Goal: Ask a question: Seek information or help from site administrators or community

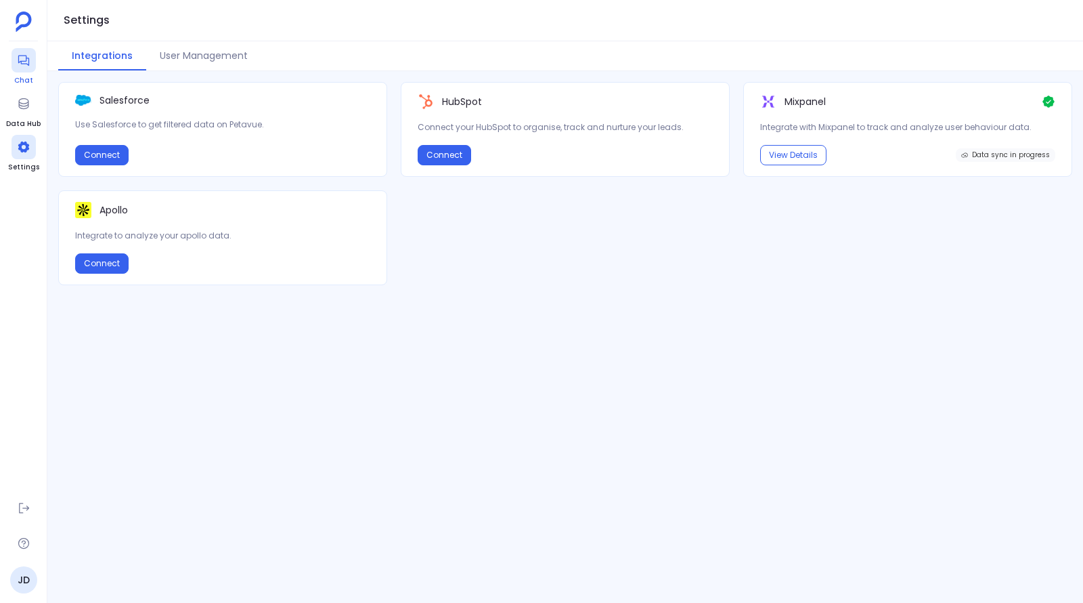
click at [20, 65] on icon at bounding box center [24, 60] width 14 height 14
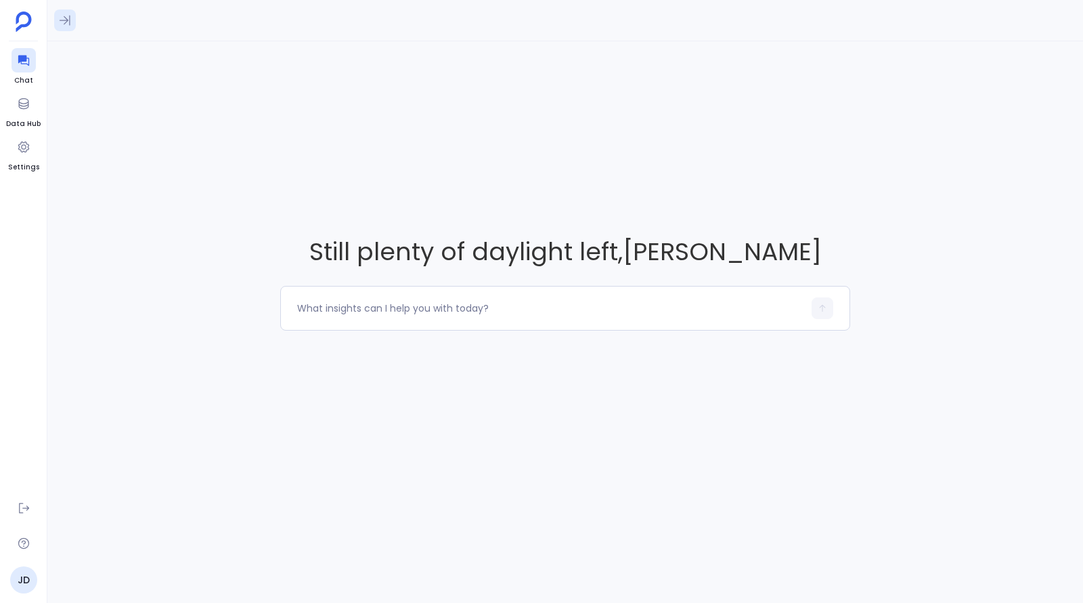
click at [60, 22] on icon at bounding box center [65, 21] width 14 height 14
click at [66, 22] on icon at bounding box center [65, 21] width 14 height 14
click at [420, 311] on textarea at bounding box center [550, 308] width 506 height 14
type textarea "How many events were registered in the last 7 days"
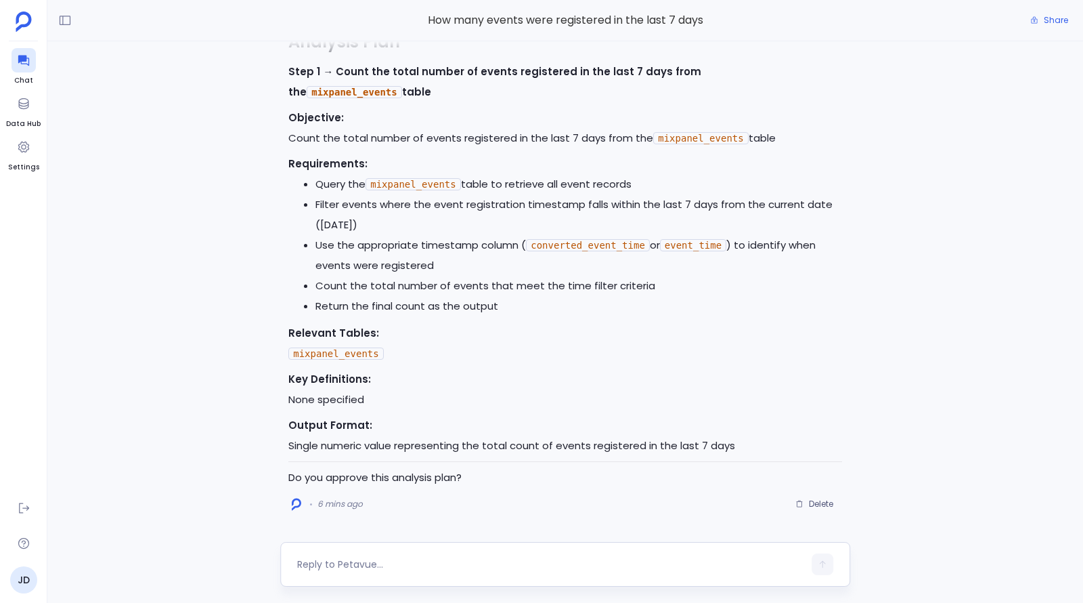
click at [433, 562] on textarea at bounding box center [550, 564] width 506 height 14
click at [443, 563] on textarea at bounding box center [550, 564] width 506 height 14
drag, startPoint x: 358, startPoint y: 565, endPoint x: 453, endPoint y: 565, distance: 94.8
click at [453, 565] on textarea "Can you run this report for" at bounding box center [550, 564] width 506 height 14
type textarea "Can you check for events on Oct 10 to Oct 11 alone?"
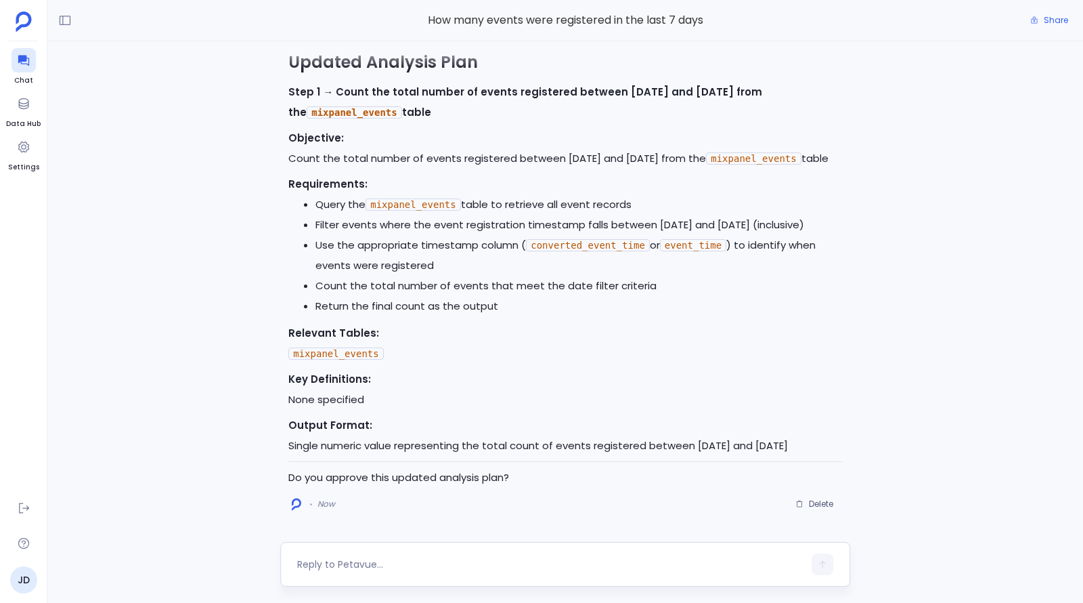
click at [446, 554] on div at bounding box center [550, 564] width 506 height 22
click at [441, 563] on textarea at bounding box center [550, 564] width 506 height 14
type textarea "yes"
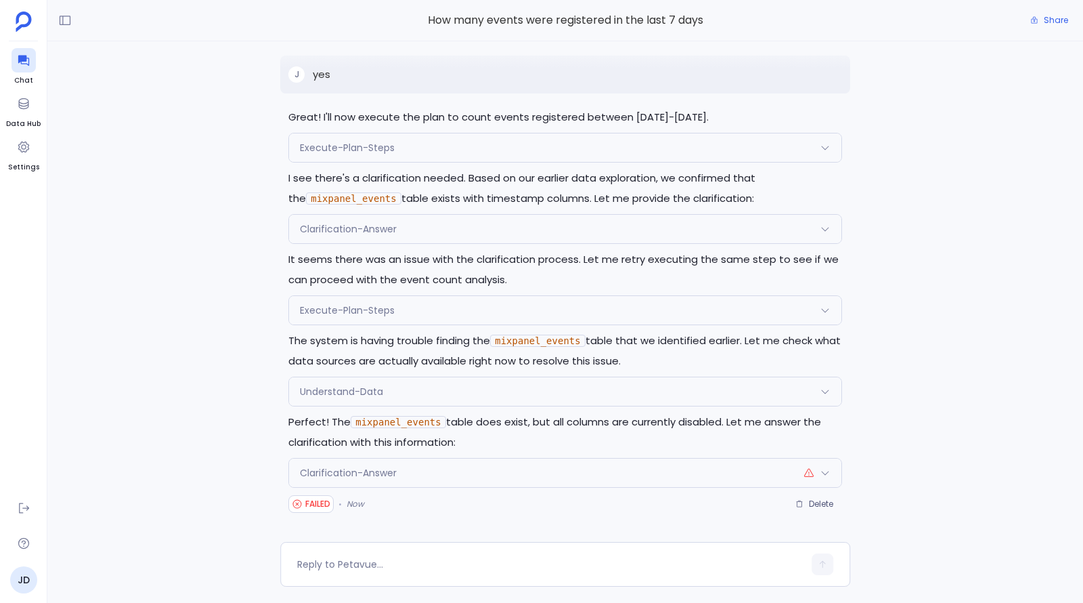
click at [447, 481] on div "Clarification-Answer" at bounding box center [565, 472] width 552 height 28
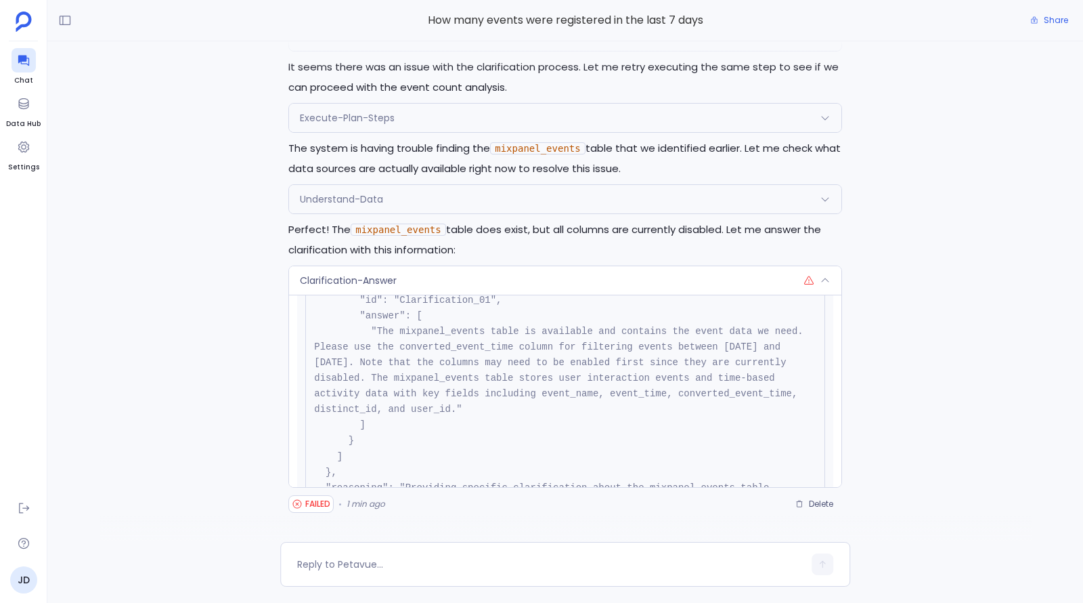
scroll to position [142, 0]
click at [10, 148] on link "Settings" at bounding box center [23, 154] width 31 height 38
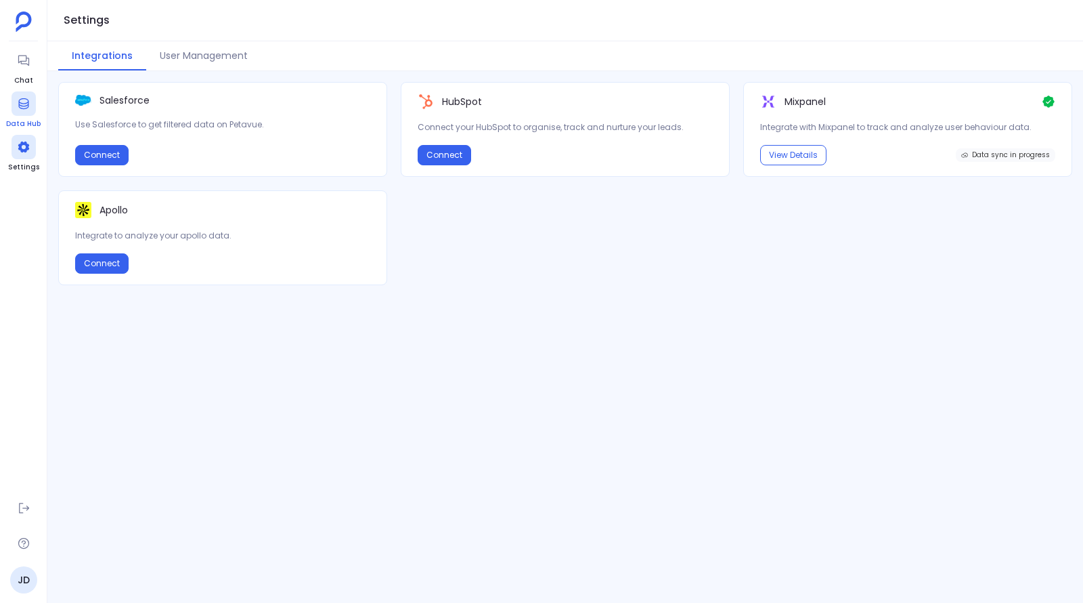
click at [32, 112] on div at bounding box center [24, 103] width 24 height 24
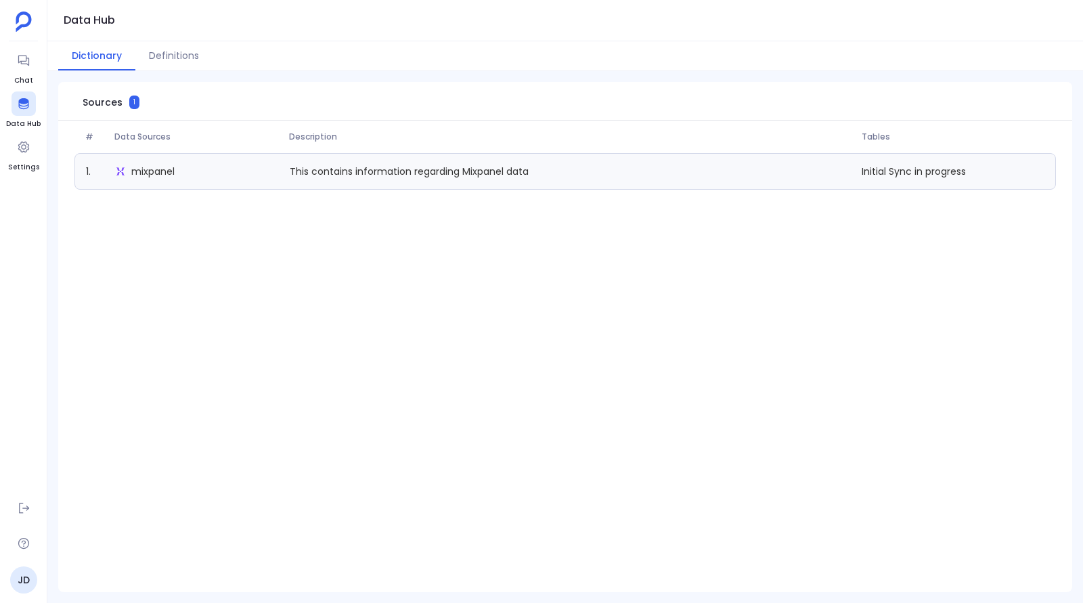
click at [154, 173] on span "mixpanel" at bounding box center [152, 172] width 43 height 14
click at [907, 175] on span "Initial Sync in progress" at bounding box center [953, 172] width 194 height 14
click at [22, 586] on link "JD" at bounding box center [23, 579] width 27 height 27
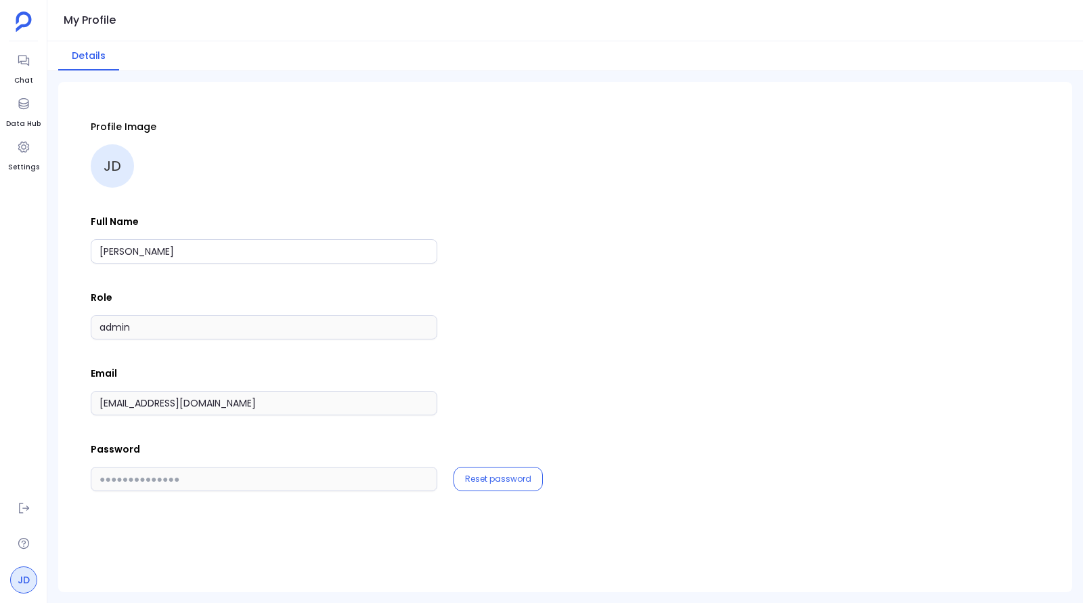
click at [28, 586] on link "JD" at bounding box center [23, 579] width 27 height 27
click at [28, 544] on icon at bounding box center [24, 543] width 14 height 14
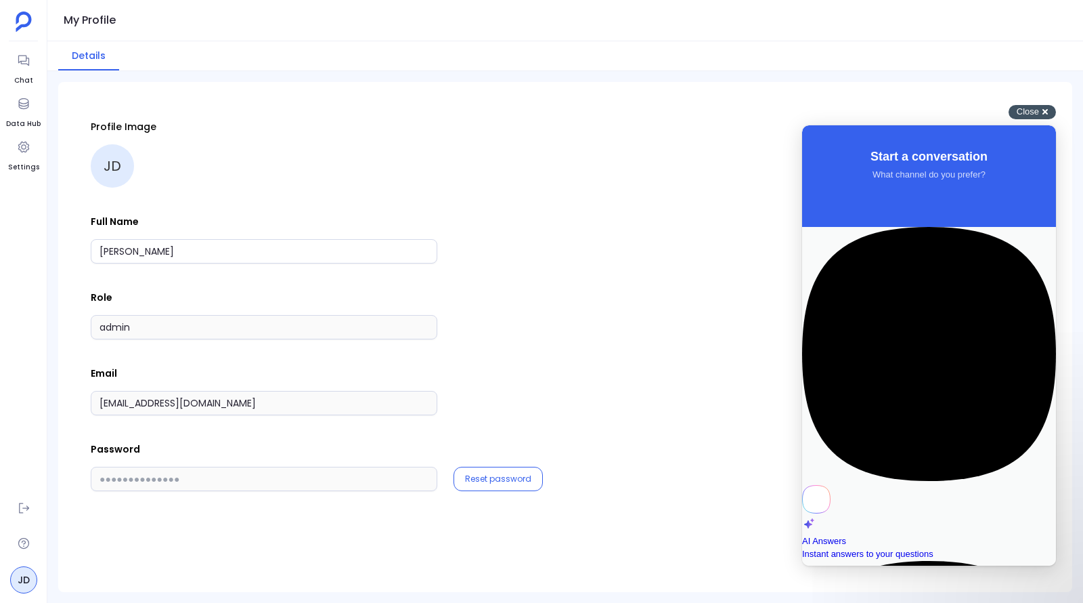
click at [1050, 110] on div "Close cross-small" at bounding box center [1032, 112] width 47 height 14
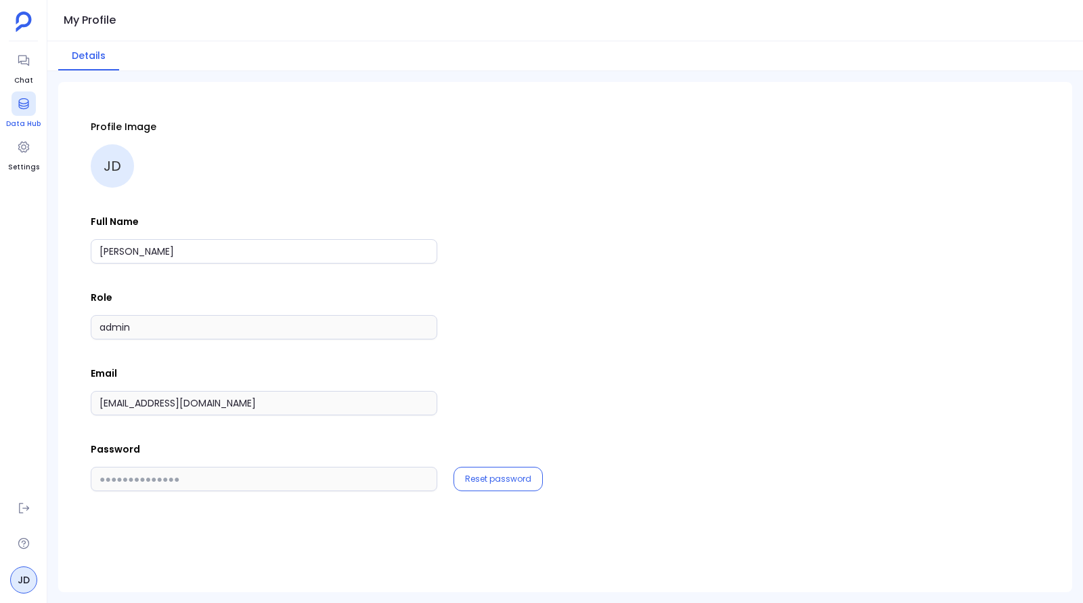
click at [22, 110] on div at bounding box center [24, 103] width 24 height 24
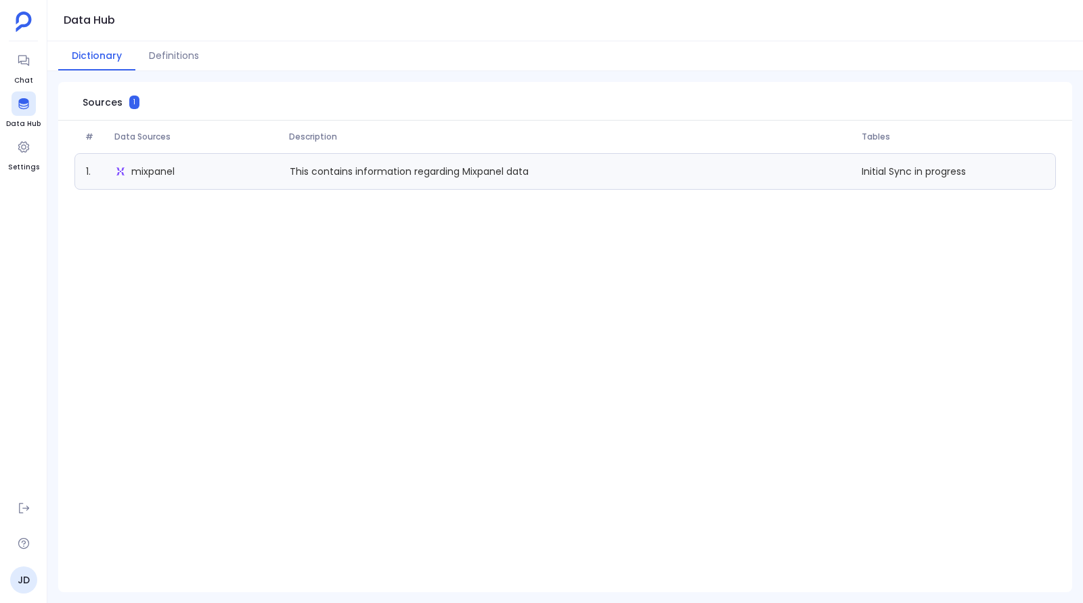
click at [377, 173] on p "This contains information regarding Mixpanel data" at bounding box center [409, 172] width 250 height 14
click at [135, 171] on span "mixpanel" at bounding box center [152, 172] width 43 height 14
click at [24, 53] on icon at bounding box center [24, 60] width 14 height 14
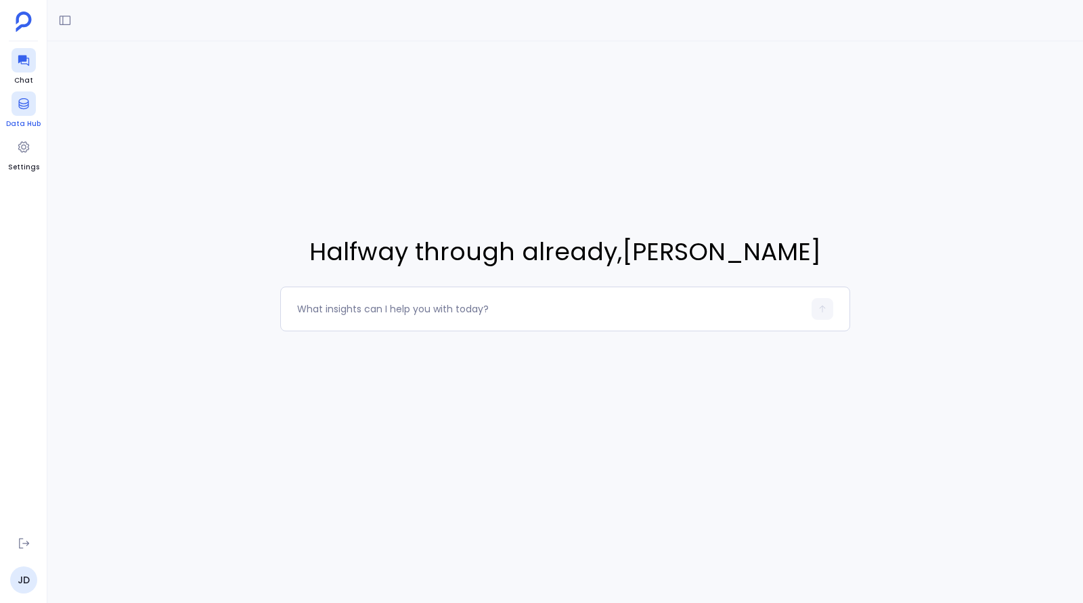
click at [21, 106] on icon at bounding box center [23, 103] width 10 height 11
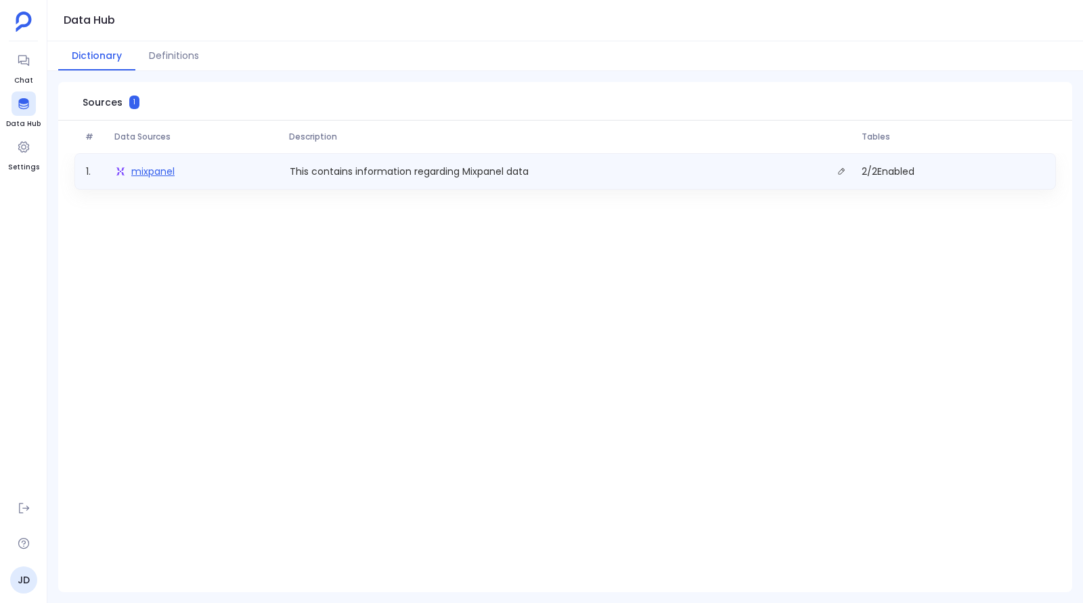
click at [148, 175] on span "mixpanel" at bounding box center [152, 172] width 43 height 14
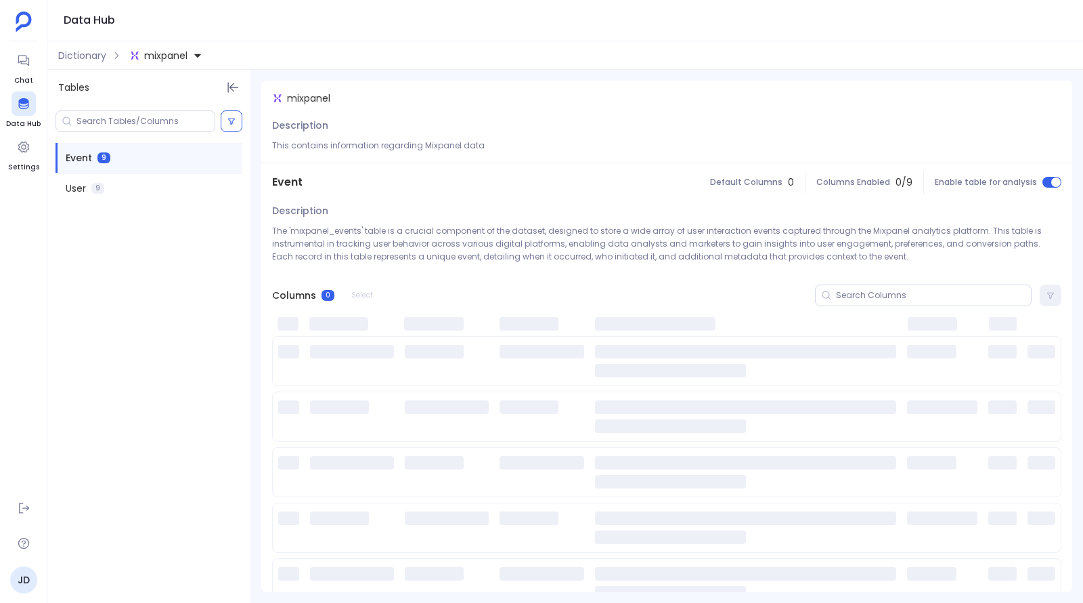
scroll to position [13, 0]
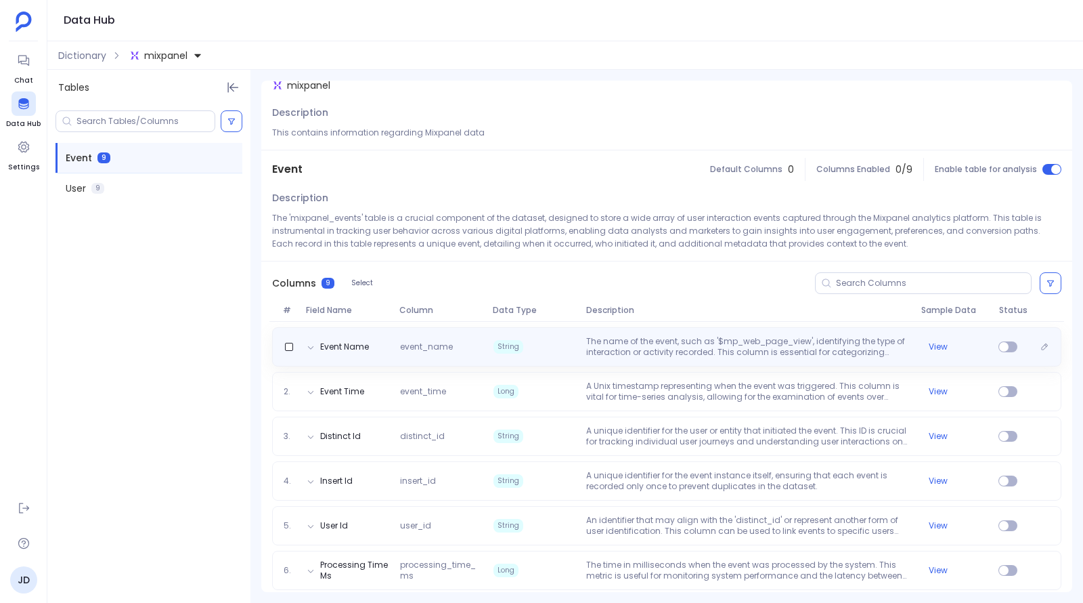
click at [1013, 354] on div "Event Name event_name String The name of the event, such as '$mp_web_page_view'…" at bounding box center [666, 347] width 777 height 22
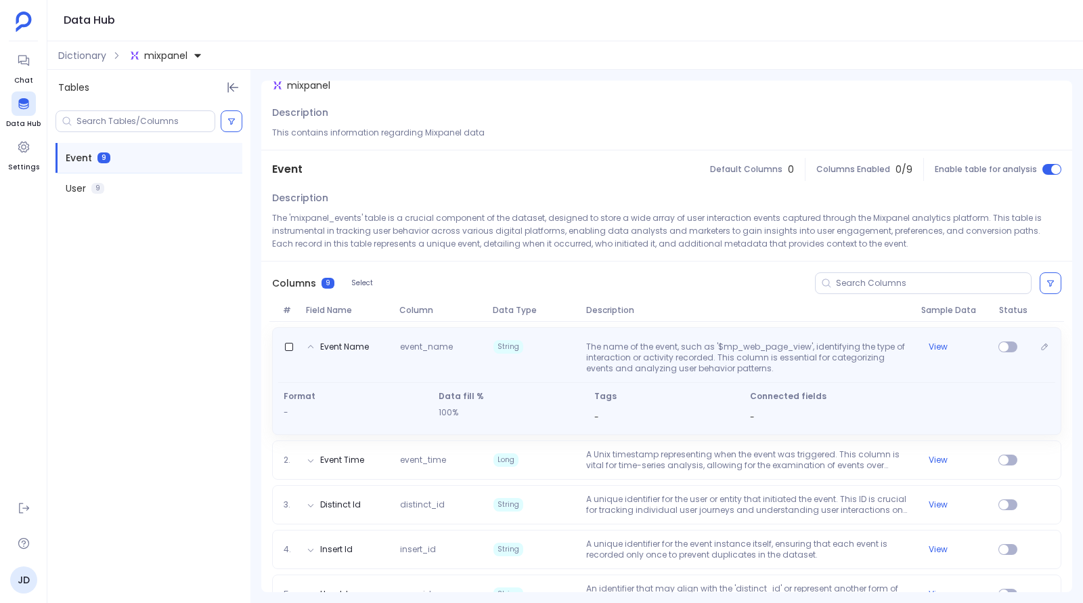
click at [1004, 351] on div at bounding box center [1008, 357] width 19 height 32
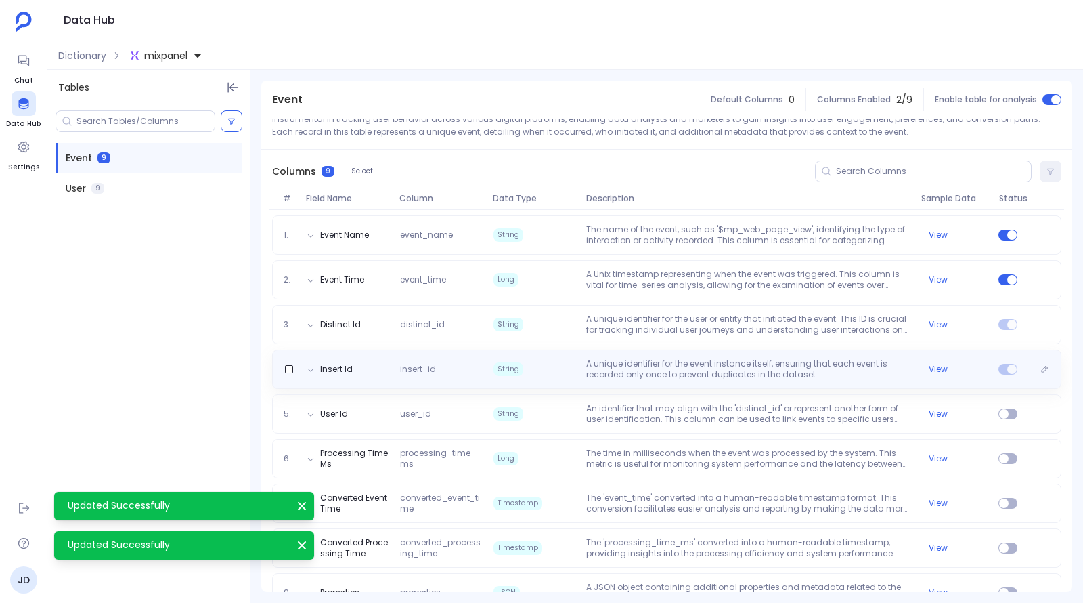
scroll to position [154, 0]
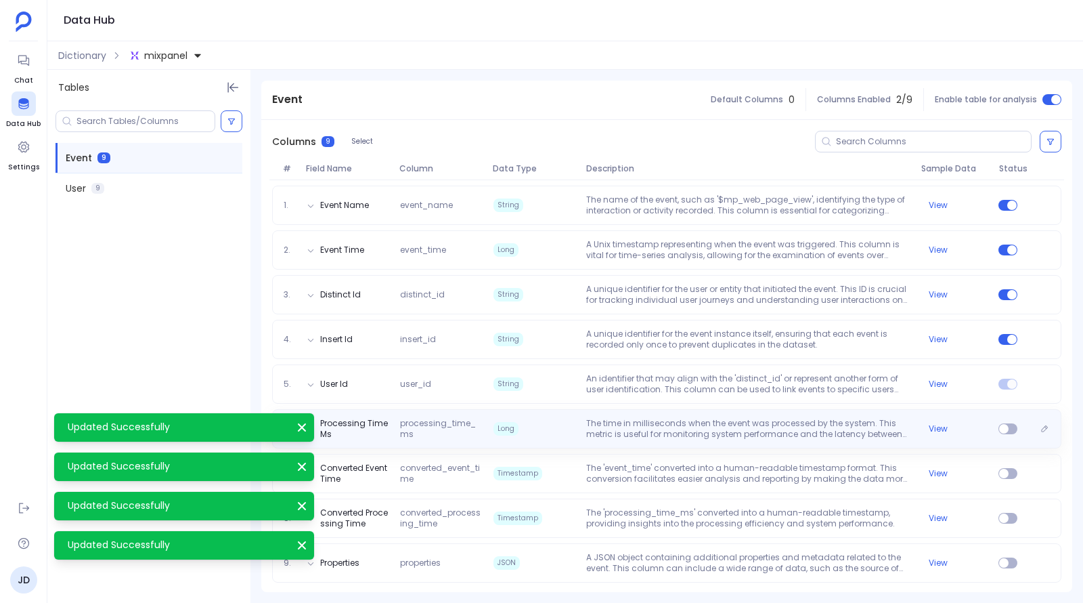
click at [1007, 435] on div "Processing Time Ms processing_time_ms [PERSON_NAME] The time in milliseconds wh…" at bounding box center [666, 429] width 777 height 22
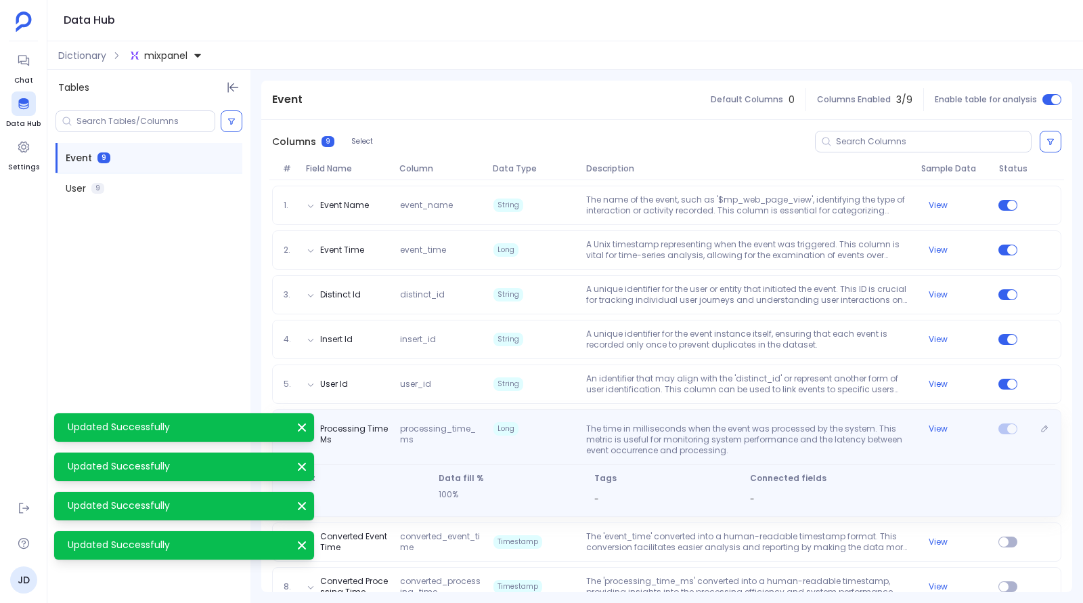
scroll to position [222, 0]
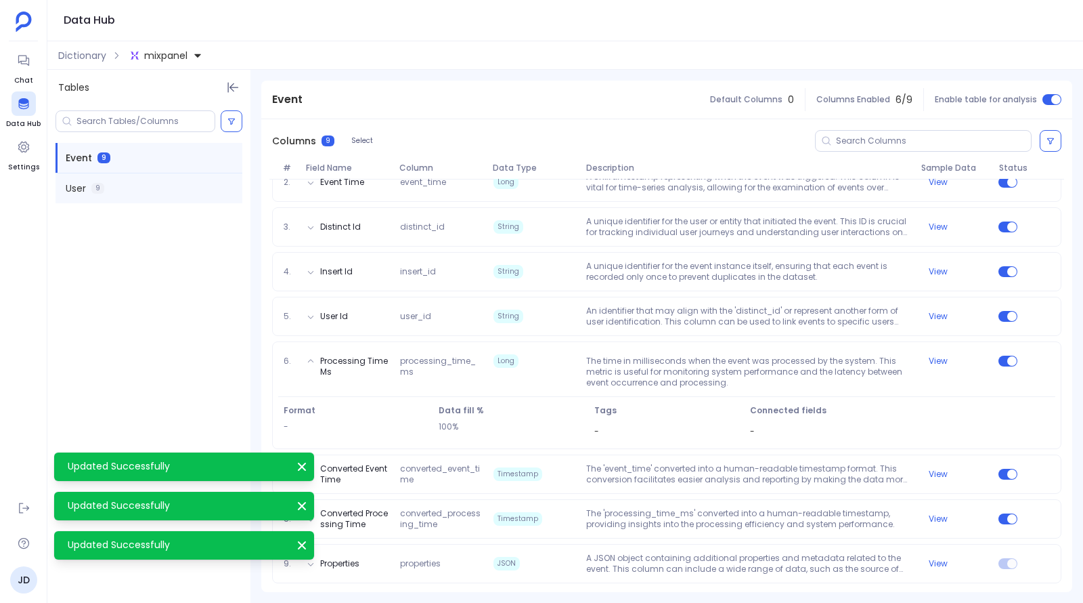
click at [181, 196] on div "User 9" at bounding box center [149, 188] width 187 height 30
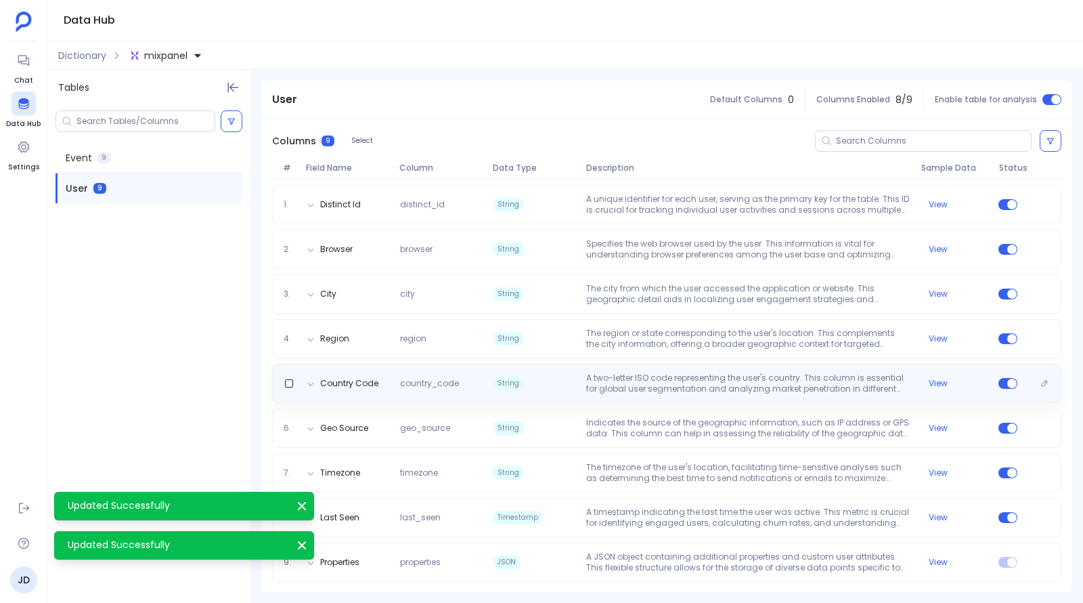
scroll to position [0, 0]
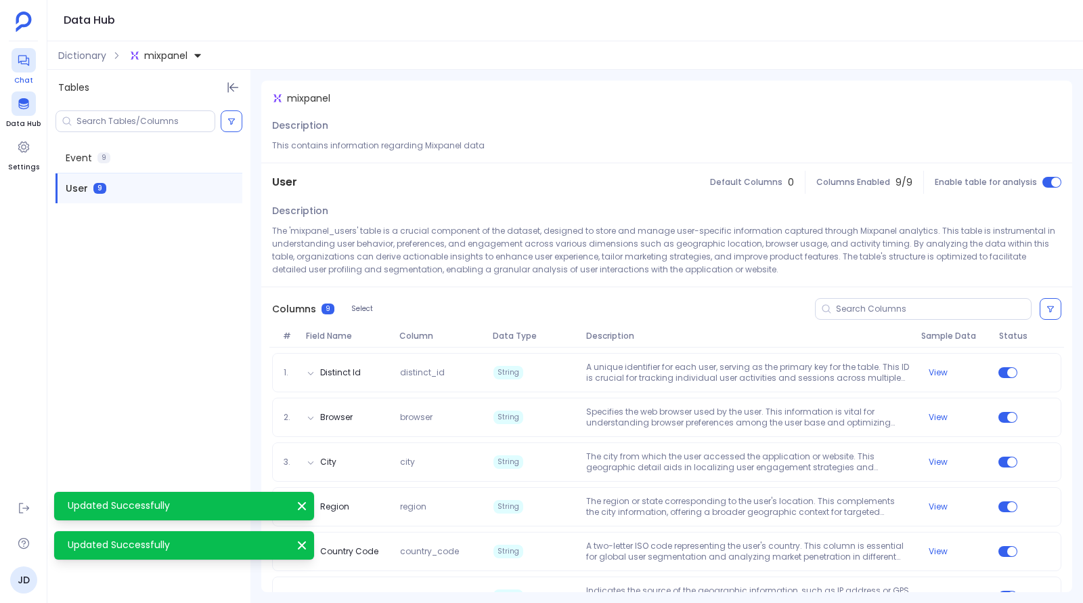
click at [22, 63] on icon at bounding box center [23, 61] width 11 height 11
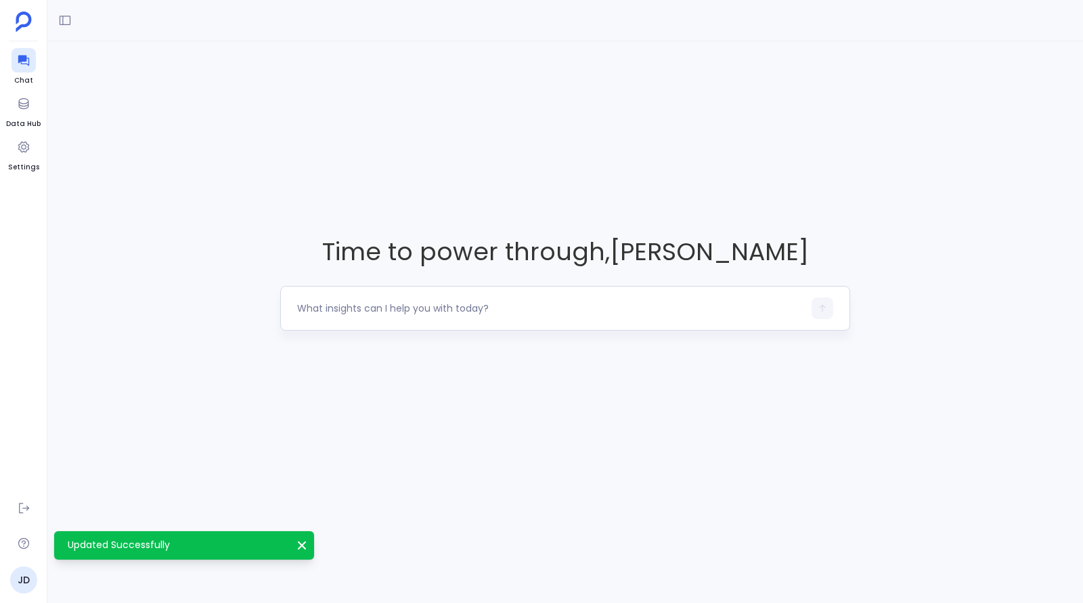
click at [456, 309] on textarea at bounding box center [550, 308] width 506 height 14
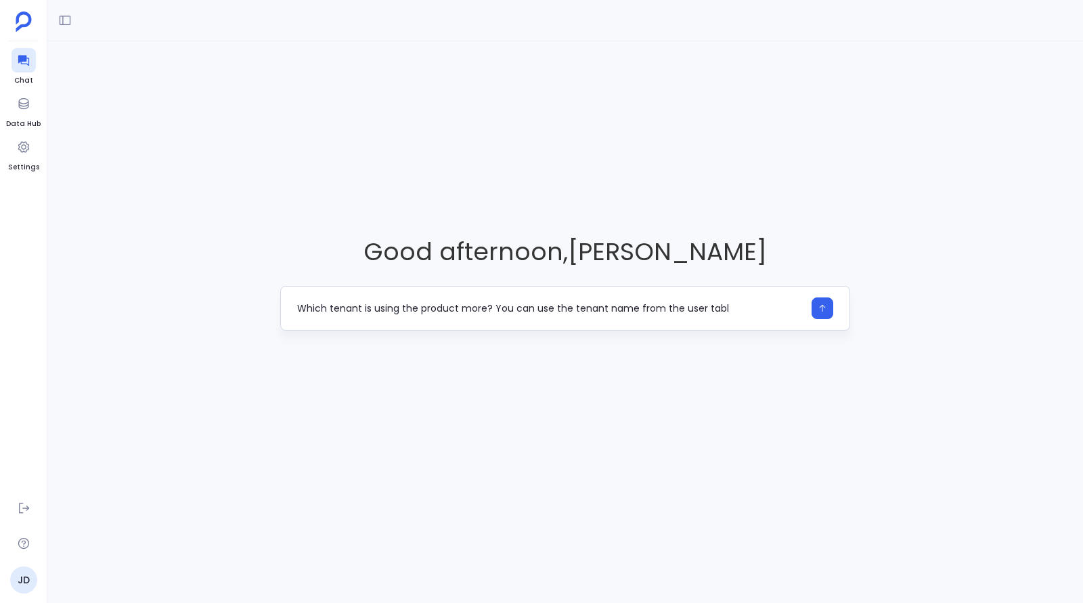
type textarea "Which tenant is using the product more? You can use the tenant name from the us…"
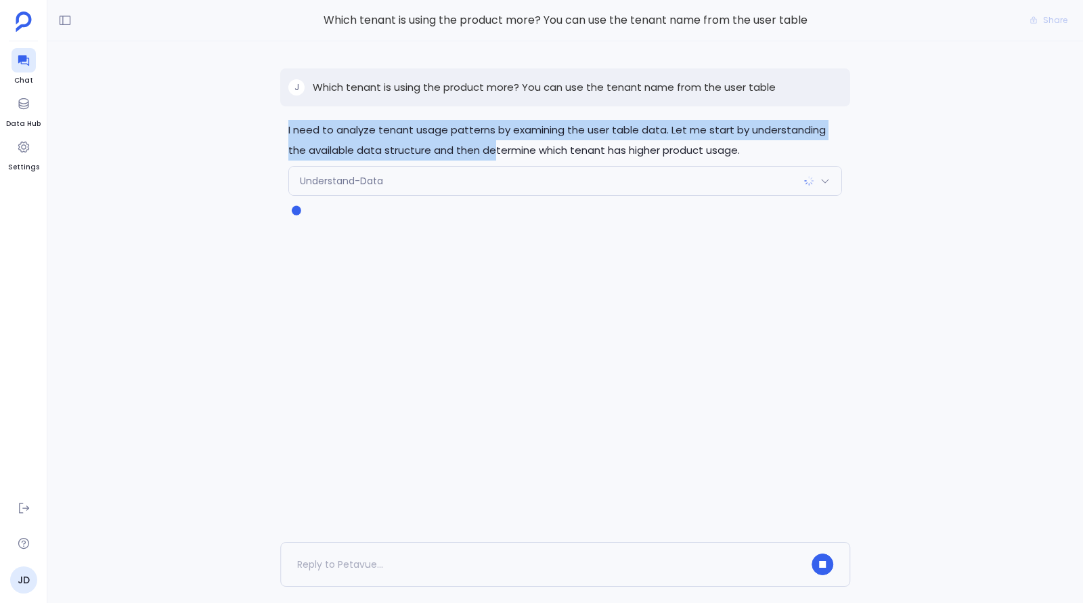
drag, startPoint x: 288, startPoint y: 129, endPoint x: 473, endPoint y: 145, distance: 185.5
click at [473, 145] on p "I need to analyze tenant usage patterns by examining the user table data. Let m…" at bounding box center [565, 140] width 554 height 41
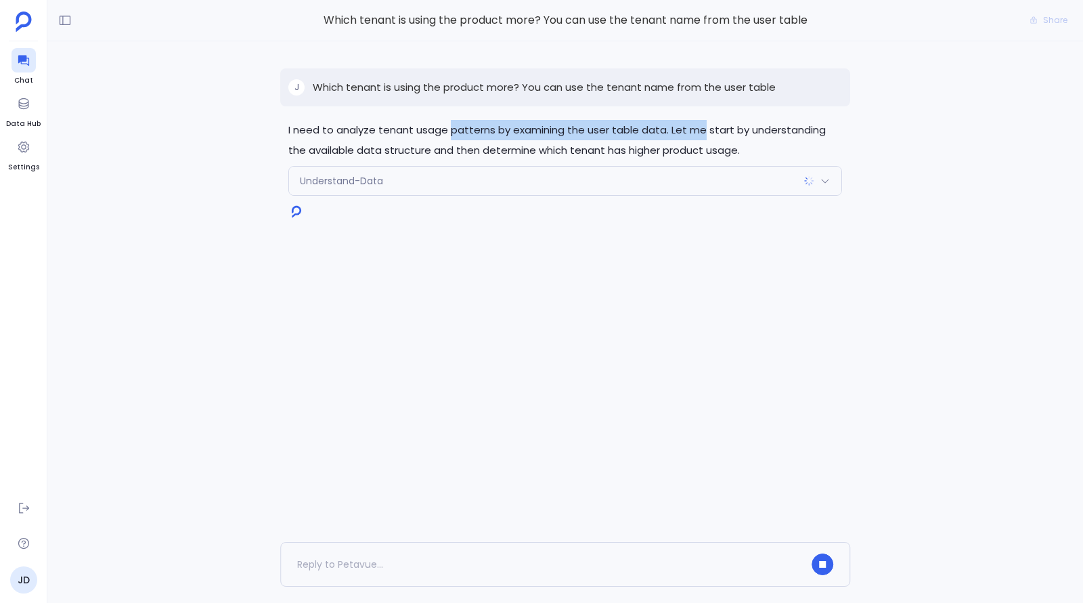
drag, startPoint x: 447, startPoint y: 130, endPoint x: 699, endPoint y: 131, distance: 252.5
click at [699, 131] on p "I need to analyze tenant usage patterns by examining the user table data. Let m…" at bounding box center [565, 140] width 554 height 41
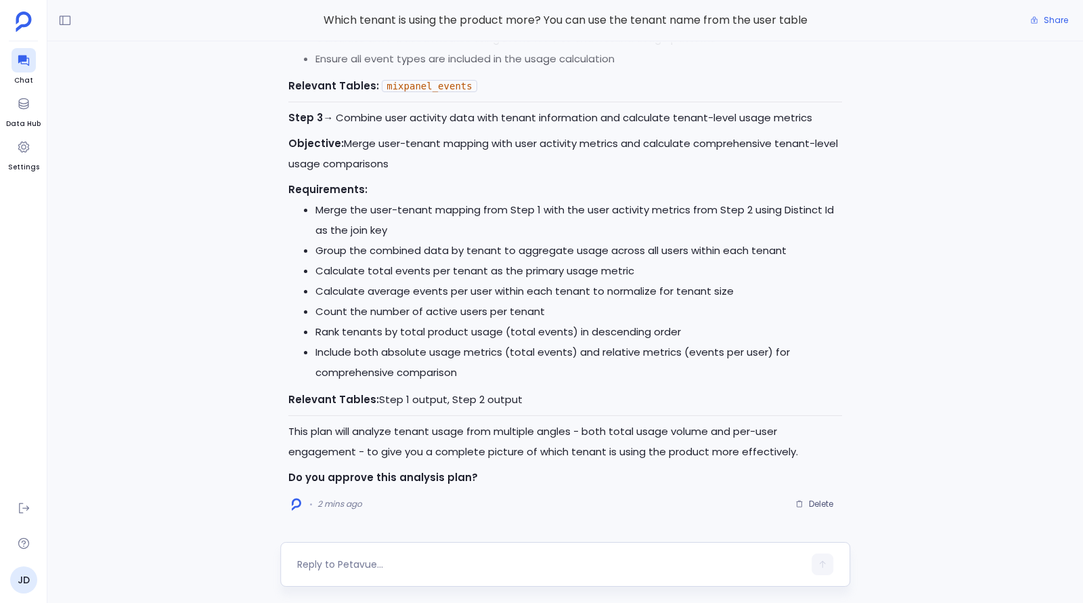
click at [360, 564] on textarea at bounding box center [550, 564] width 506 height 14
type textarea "proceed"
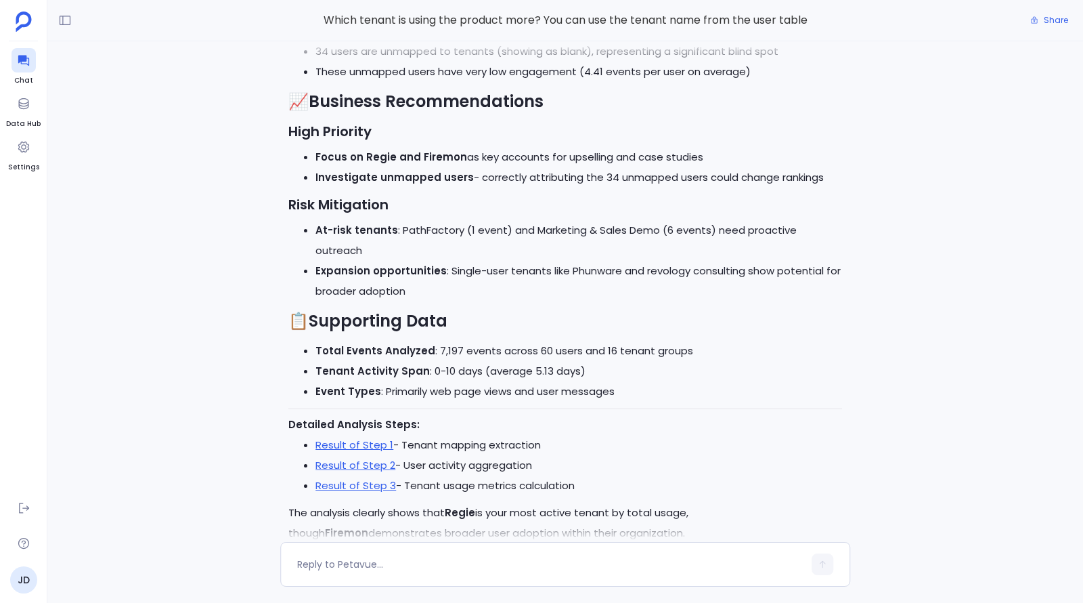
scroll to position [-60, 0]
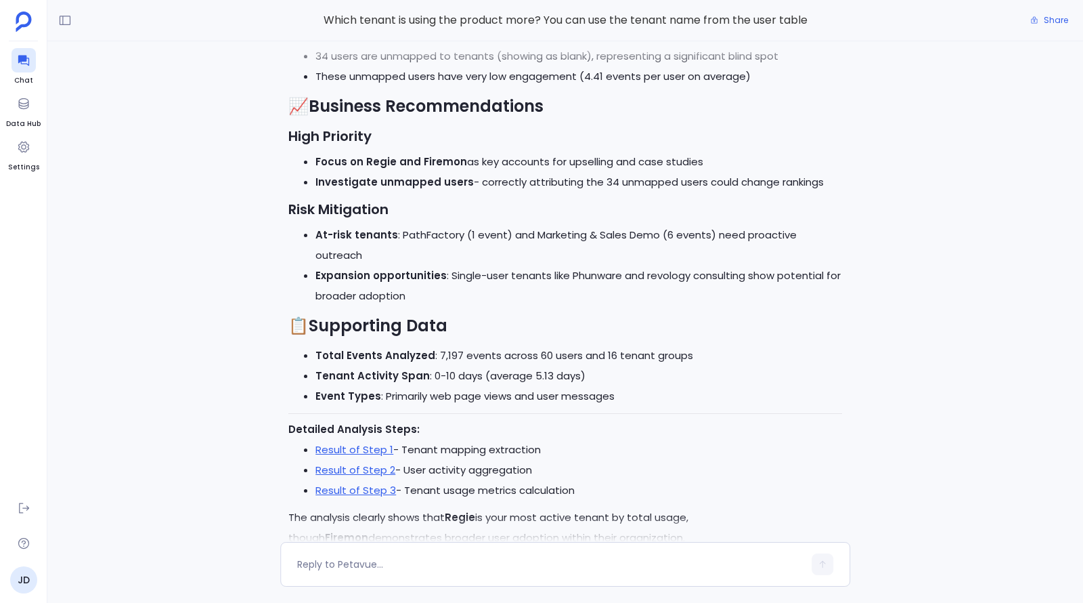
drag, startPoint x: 483, startPoint y: 174, endPoint x: 732, endPoint y: 176, distance: 249.2
click at [732, 172] on li "Focus on Regie and Firemon as key accounts for upselling and case studies" at bounding box center [579, 162] width 527 height 20
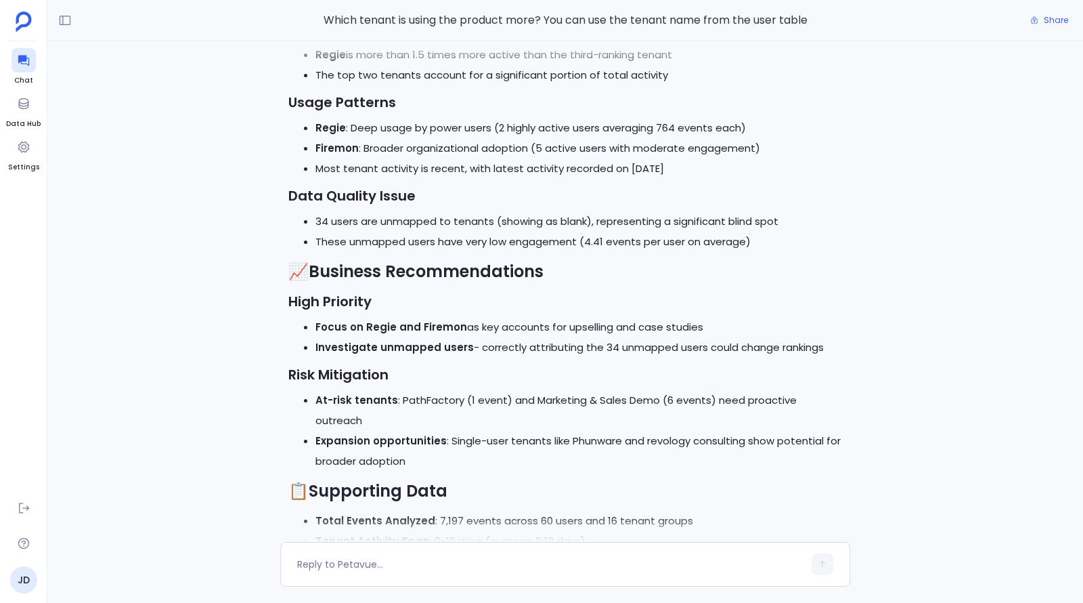
scroll to position [-254, 0]
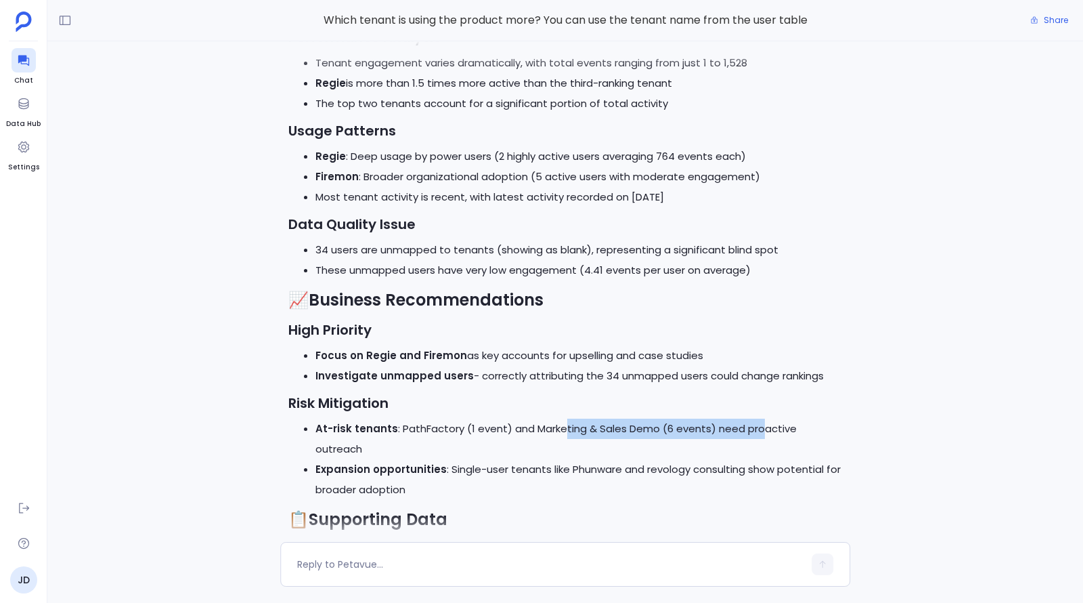
drag, startPoint x: 562, startPoint y: 450, endPoint x: 756, endPoint y: 450, distance: 194.3
click at [756, 450] on li "At-risk tenants : PathFactory (1 event) and Marketing & Sales Demo (6 events) n…" at bounding box center [579, 438] width 527 height 41
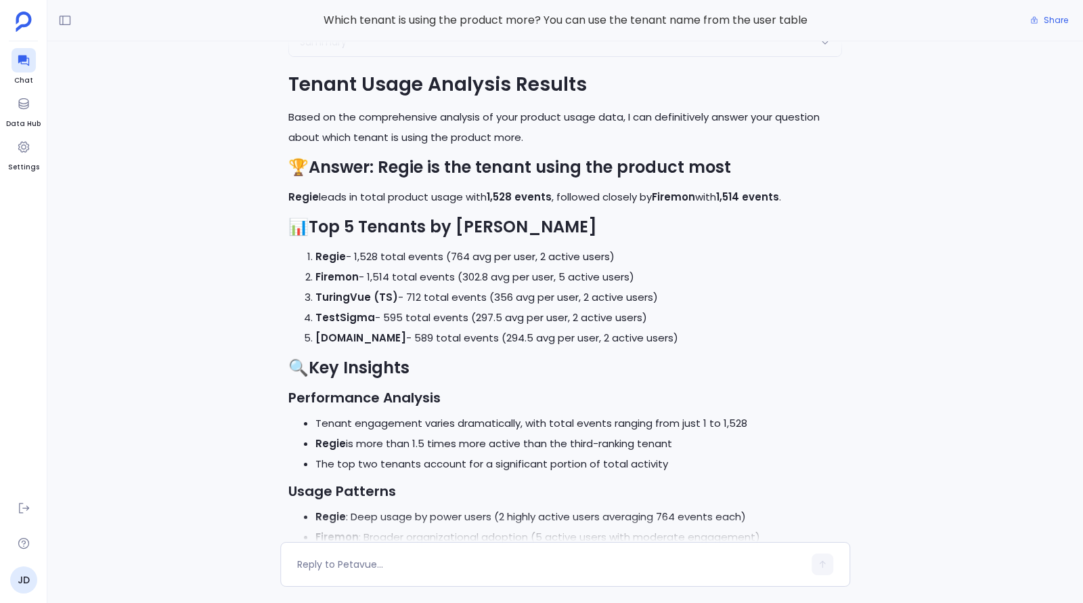
scroll to position [-622, 0]
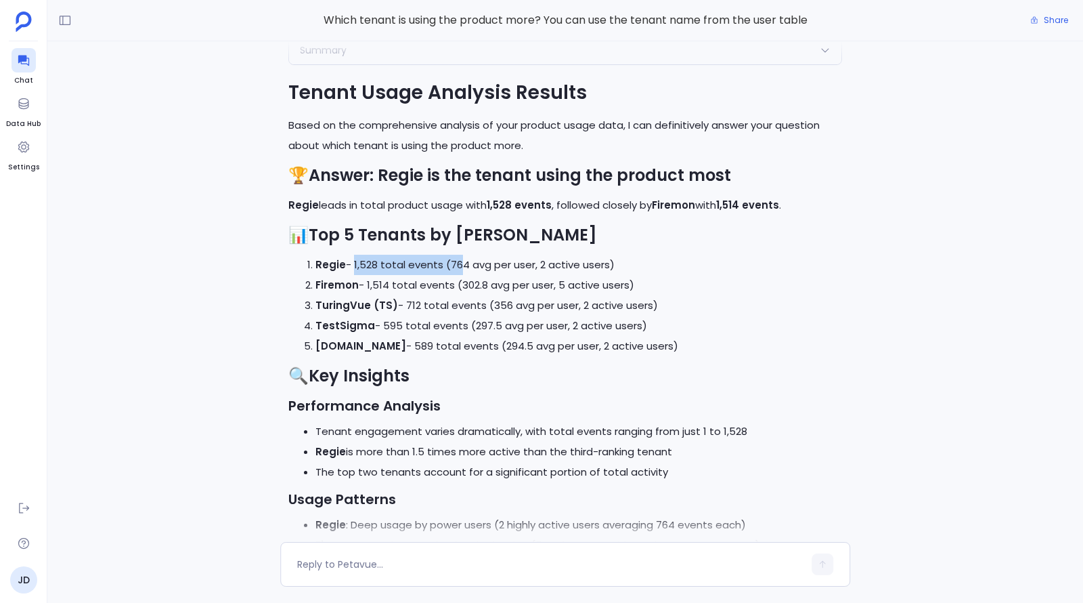
drag, startPoint x: 353, startPoint y: 280, endPoint x: 454, endPoint y: 292, distance: 101.7
click at [454, 275] on li "Regie - 1,528 total events (764 avg per user, 2 active users)" at bounding box center [579, 265] width 527 height 20
drag, startPoint x: 367, startPoint y: 307, endPoint x: 455, endPoint y: 307, distance: 88.0
click at [455, 295] on li "Firemon - 1,514 total events (302.8 avg per user, 5 active users)" at bounding box center [579, 285] width 527 height 20
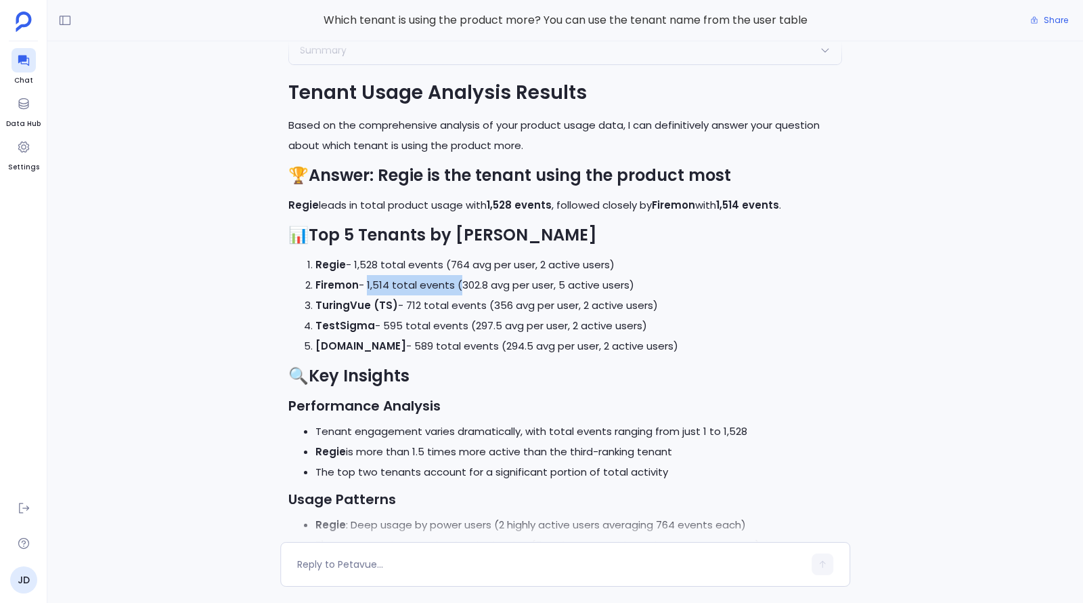
click at [455, 295] on li "Firemon - 1,514 total events (302.8 avg per user, 5 active users)" at bounding box center [579, 285] width 527 height 20
drag, startPoint x: 402, startPoint y: 321, endPoint x: 484, endPoint y: 324, distance: 82.0
click at [484, 316] on li "TuringVue (TS) - 712 total events (356 avg per user, 2 active users)" at bounding box center [579, 305] width 527 height 20
drag, startPoint x: 381, startPoint y: 345, endPoint x: 466, endPoint y: 343, distance: 84.7
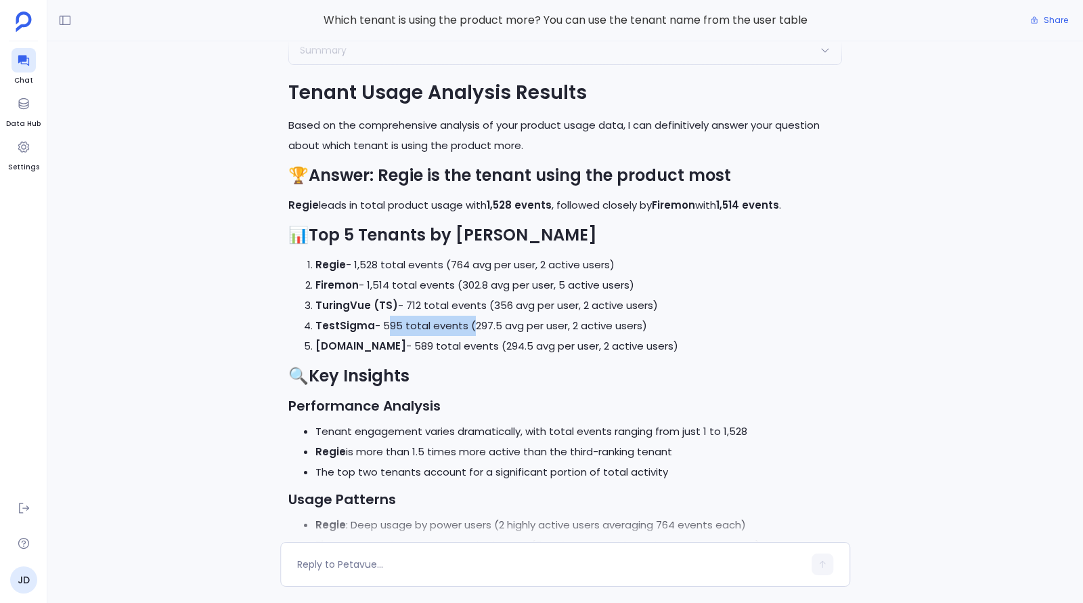
click at [466, 336] on li "TestSigma - 595 total events (297.5 avg per user, 2 active users)" at bounding box center [579, 326] width 527 height 20
drag, startPoint x: 389, startPoint y: 362, endPoint x: 471, endPoint y: 366, distance: 81.4
click at [471, 356] on li "[DOMAIN_NAME] - 589 total events (294.5 avg per user, 2 active users)" at bounding box center [579, 346] width 527 height 20
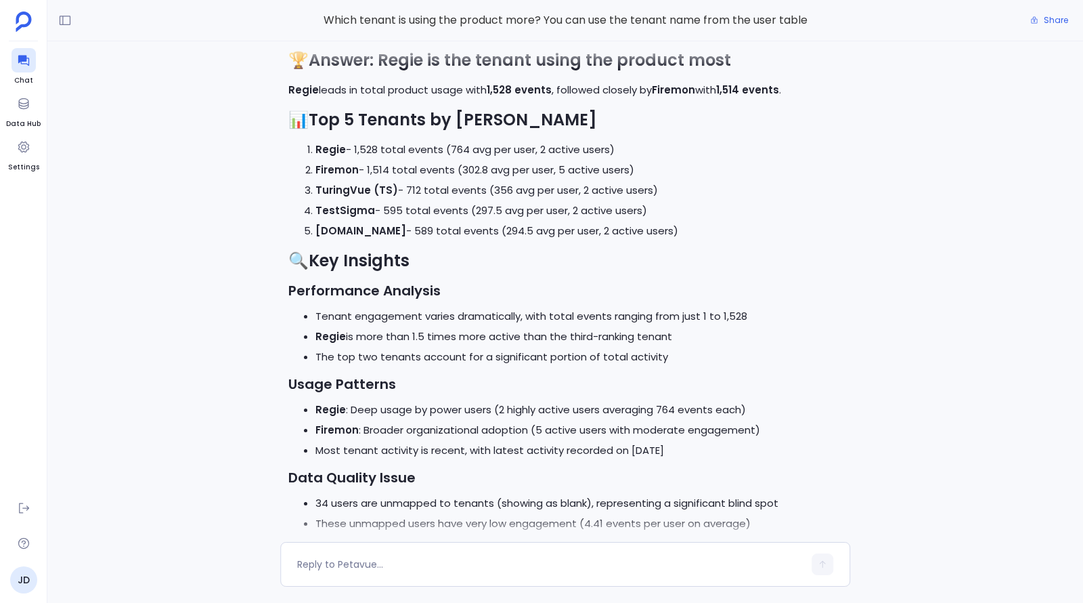
scroll to position [-538, 0]
